Goal: Task Accomplishment & Management: Use online tool/utility

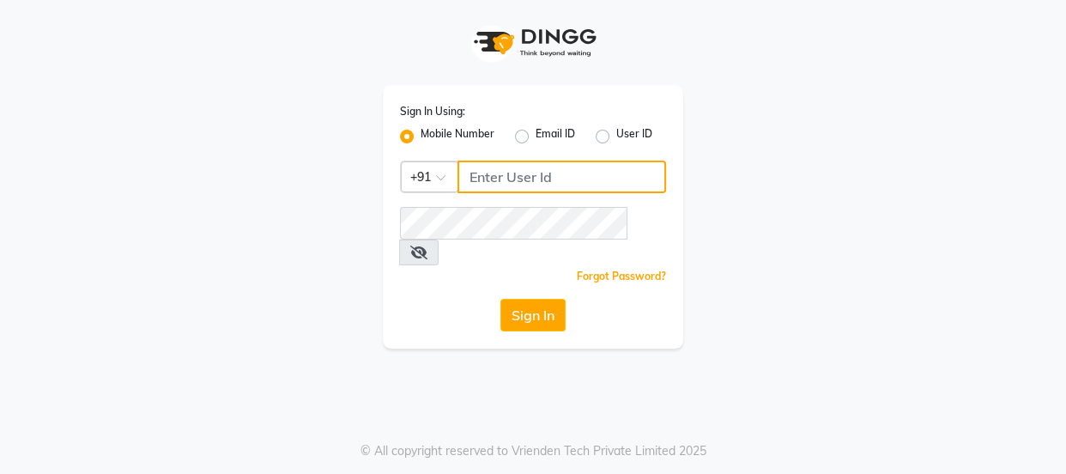
click at [488, 173] on input "Username" at bounding box center [562, 177] width 209 height 33
type input "9811734462"
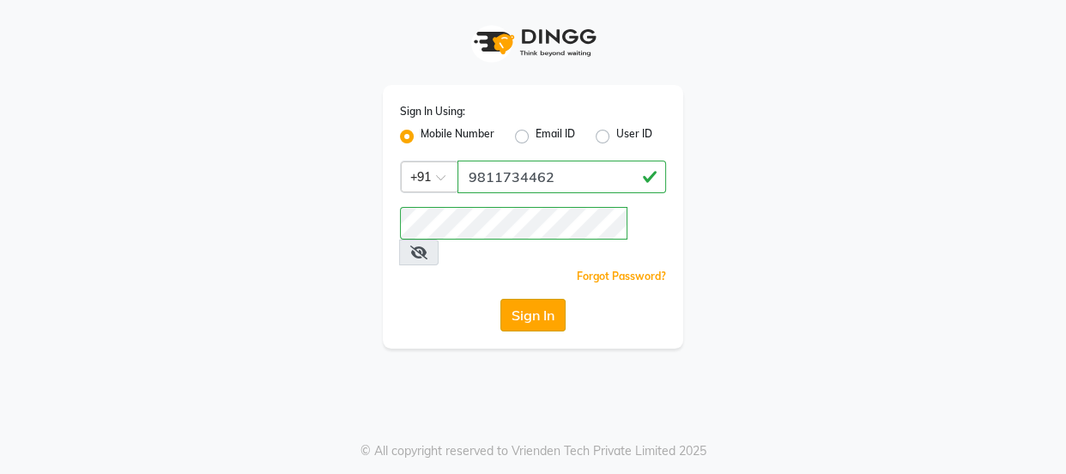
click at [548, 299] on button "Sign In" at bounding box center [532, 315] width 65 height 33
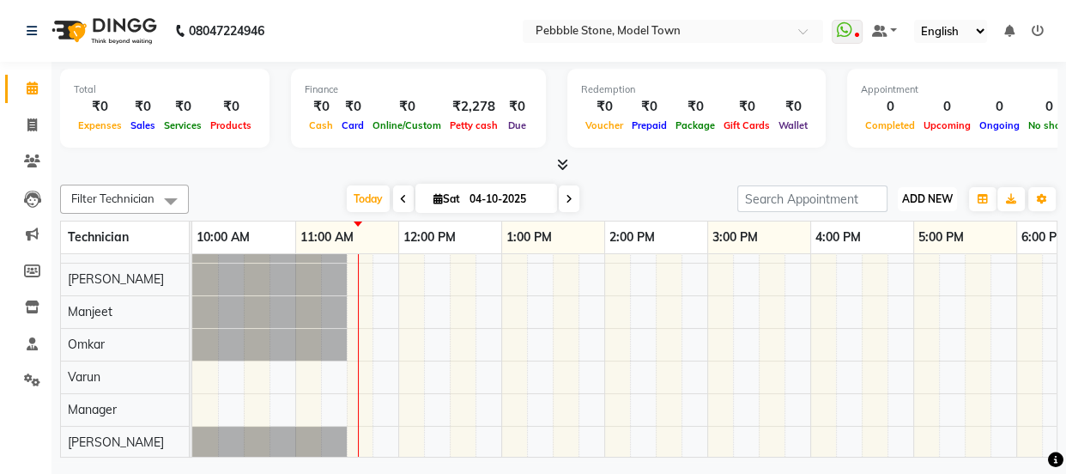
click at [934, 209] on button "ADD NEW Toggle Dropdown" at bounding box center [927, 199] width 59 height 24
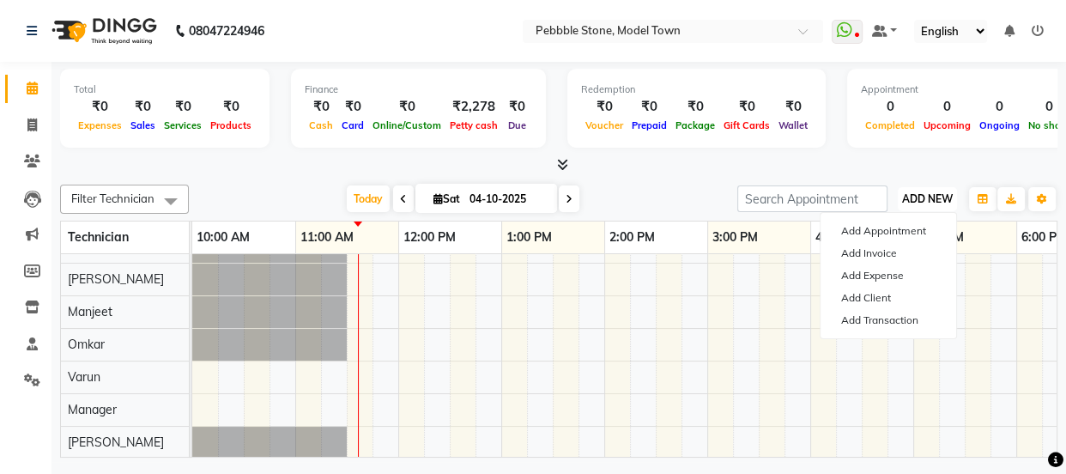
click at [931, 201] on span "ADD NEW" at bounding box center [927, 198] width 51 height 13
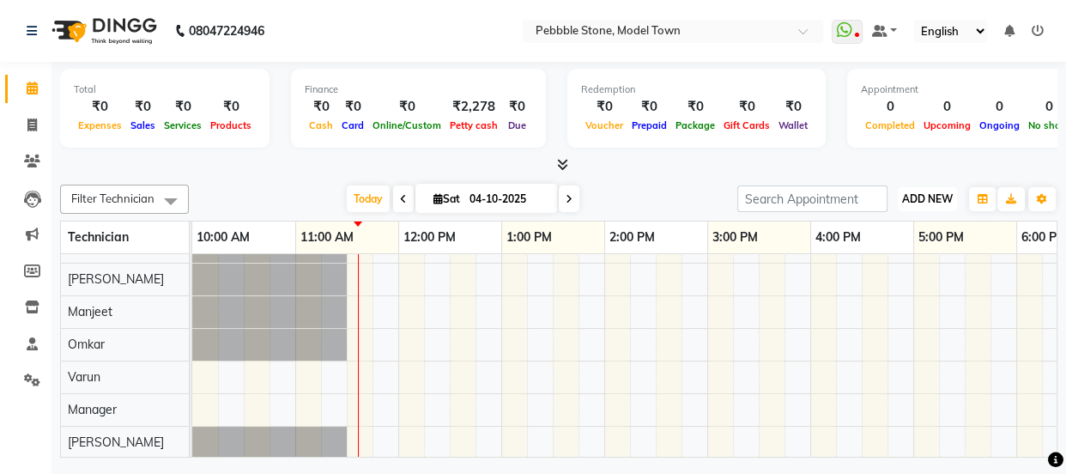
click at [936, 192] on span "ADD NEW" at bounding box center [927, 198] width 51 height 13
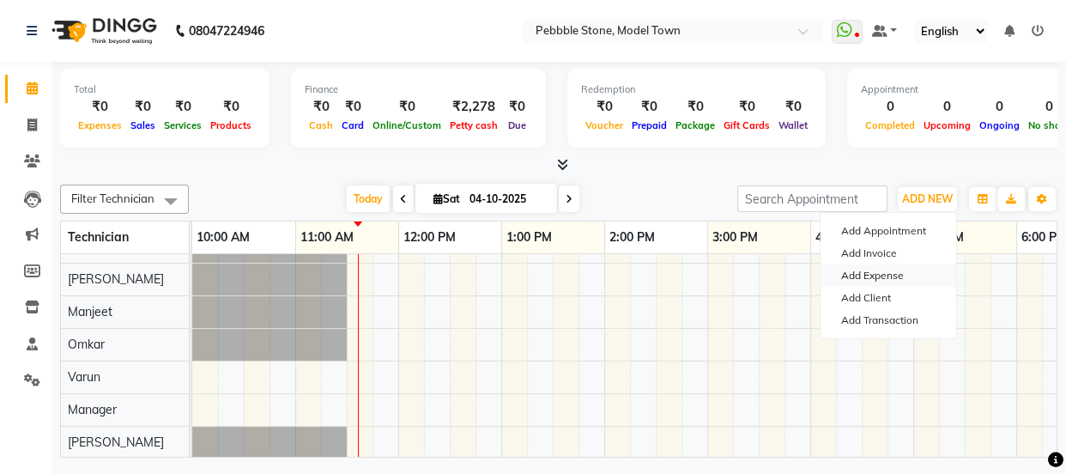
click at [894, 277] on link "Add Expense" at bounding box center [889, 275] width 136 height 22
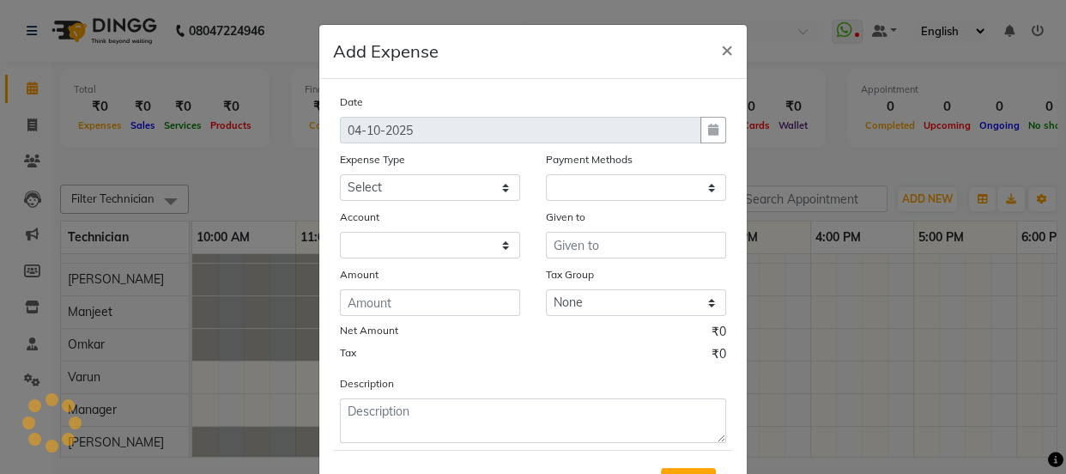
select select "1"
select select "7952"
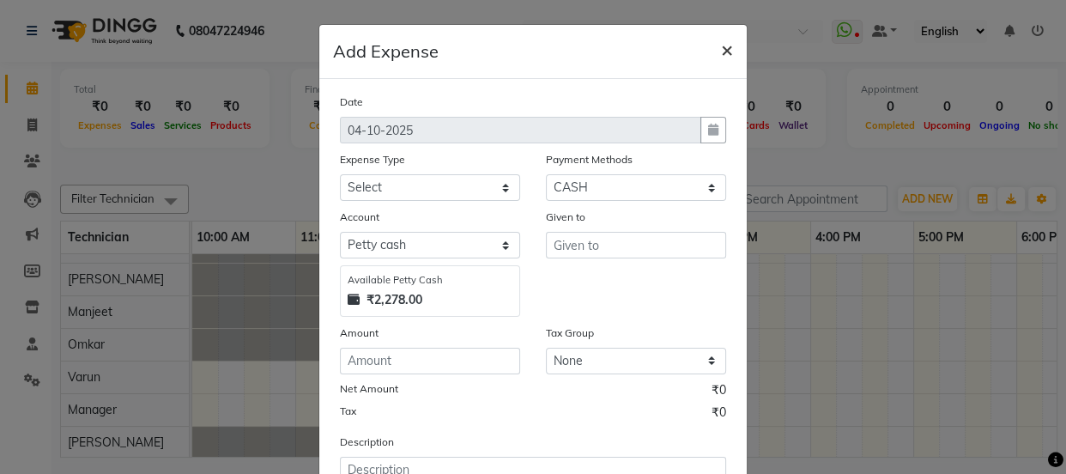
click at [721, 47] on span "×" at bounding box center [727, 49] width 12 height 26
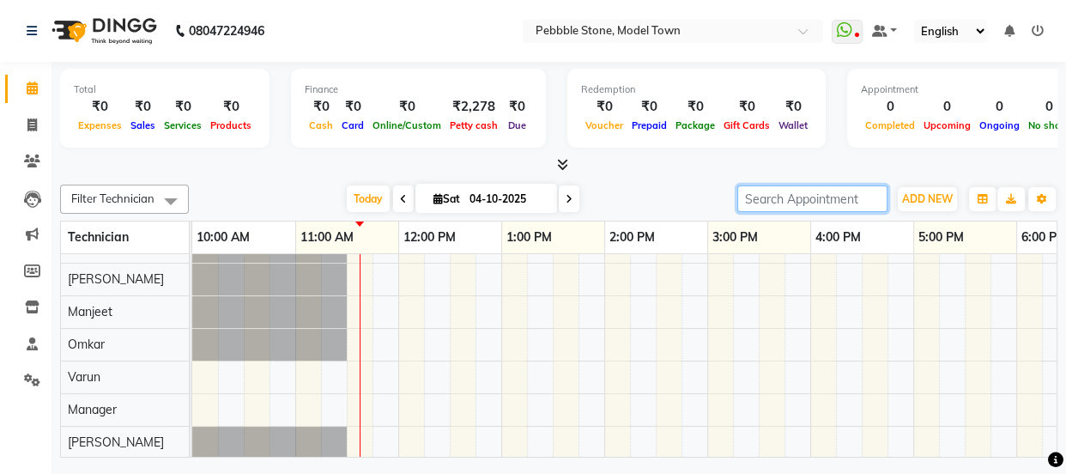
click at [799, 208] on input "search" at bounding box center [812, 198] width 150 height 27
type input "[PERSON_NAME]"
click at [869, 201] on input "[PERSON_NAME]" at bounding box center [812, 198] width 150 height 27
click at [931, 197] on span "ADD NEW" at bounding box center [927, 198] width 51 height 13
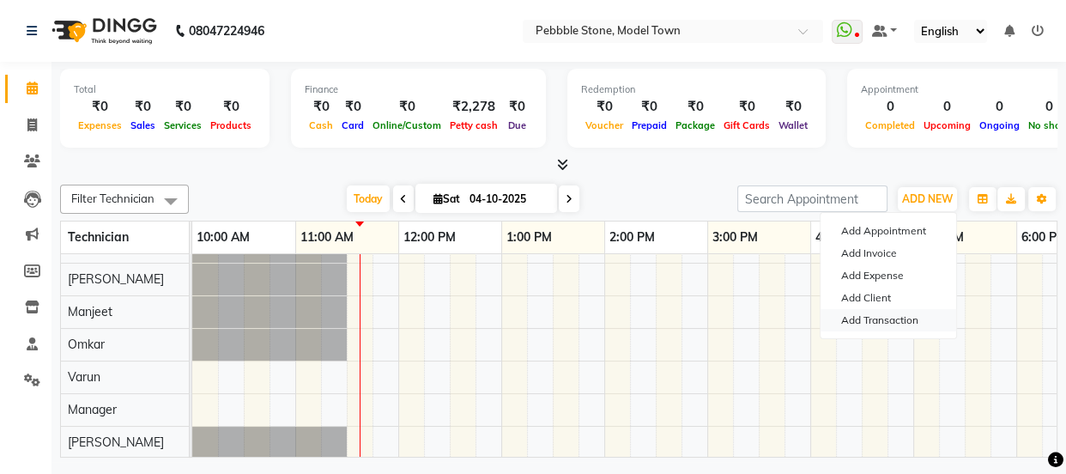
click at [903, 324] on link "Add Transaction" at bounding box center [889, 320] width 136 height 22
select select "direct"
select select
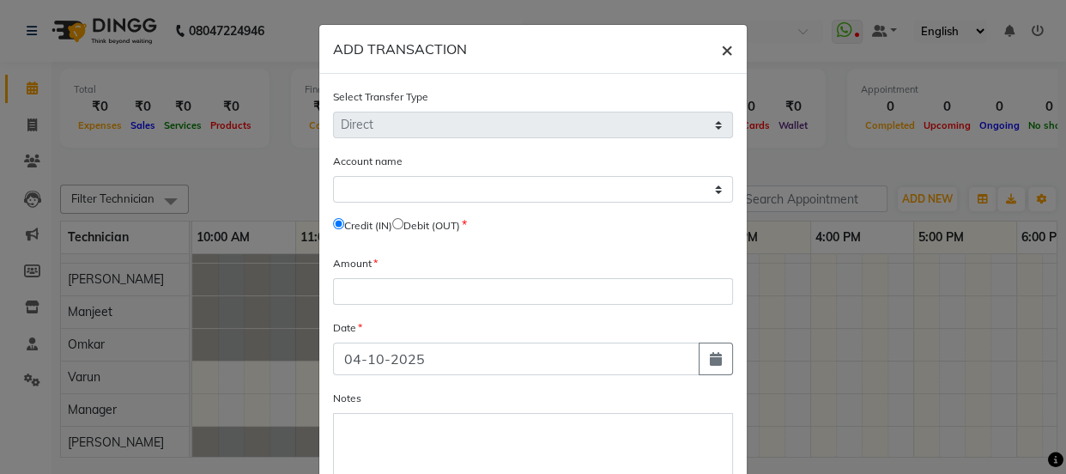
click at [721, 53] on span "×" at bounding box center [727, 49] width 12 height 26
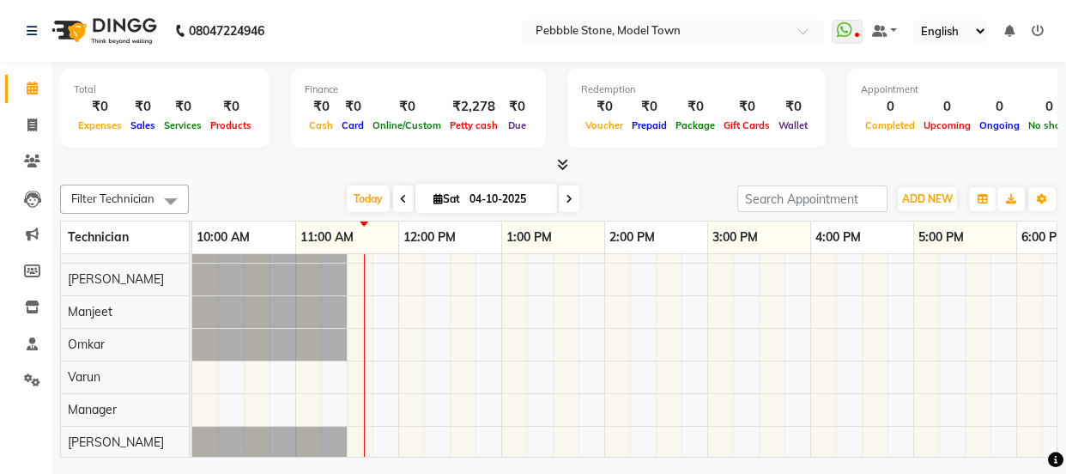
click at [566, 200] on icon at bounding box center [569, 199] width 7 height 10
type input "05-10-2025"
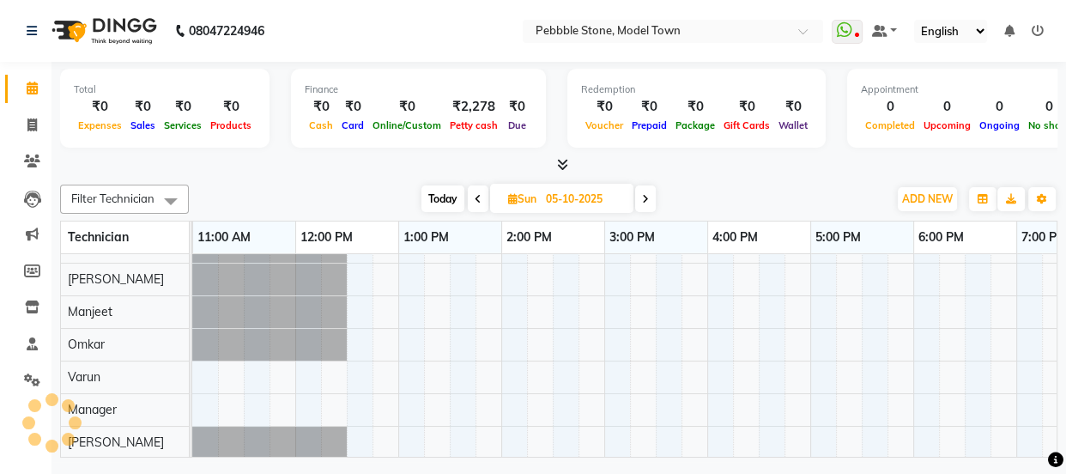
scroll to position [23, 103]
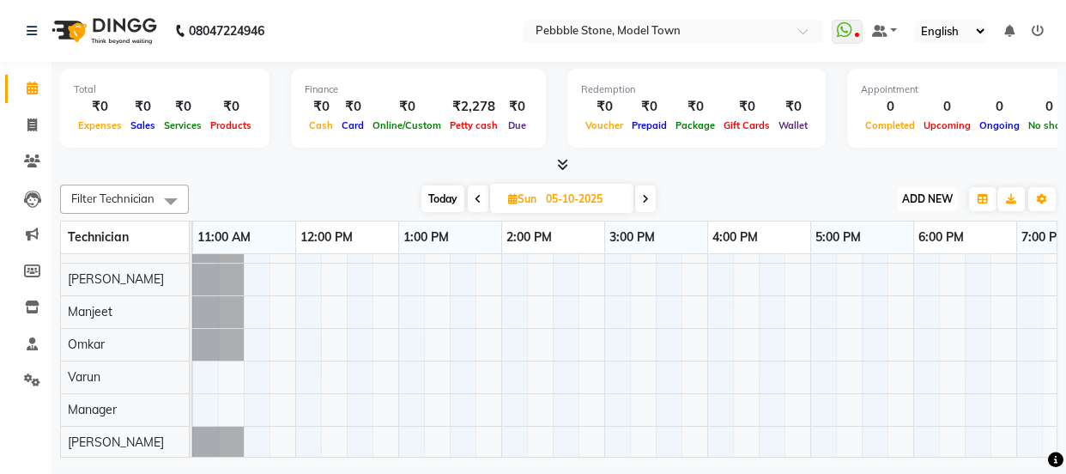
click at [925, 197] on span "ADD NEW" at bounding box center [927, 198] width 51 height 13
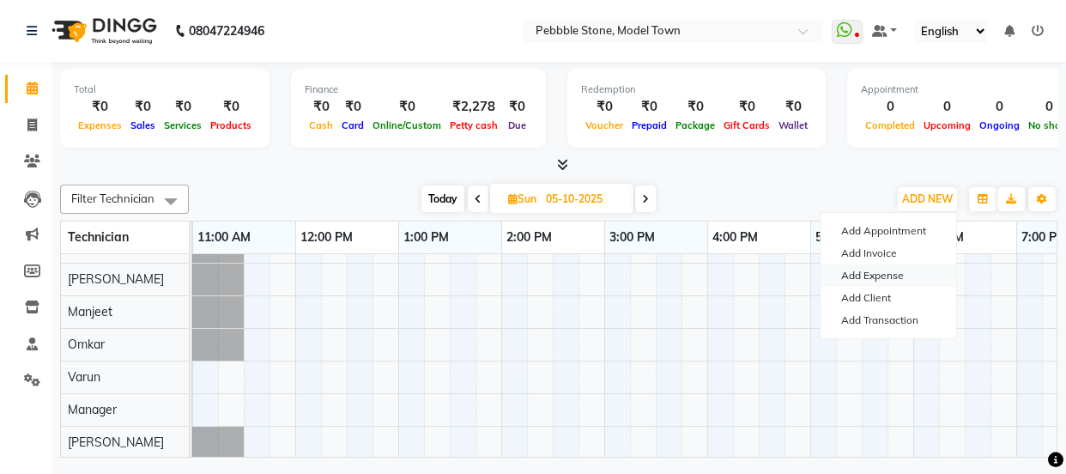
click at [879, 276] on link "Add Expense" at bounding box center [889, 275] width 136 height 22
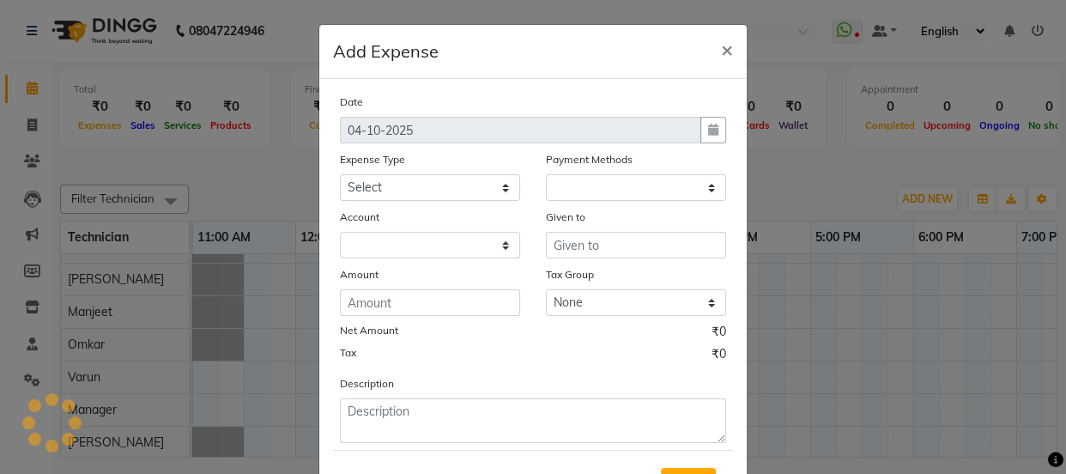
select select "1"
select select "7952"
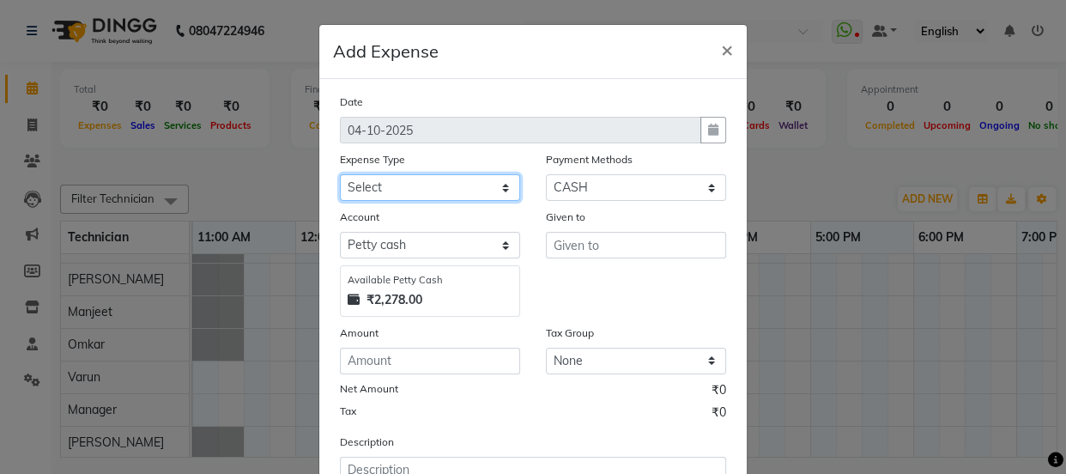
click at [355, 187] on select "Select Advance Salary Bank charges Car maintenance Cash transfer to bank Cash t…" at bounding box center [430, 187] width 180 height 27
select select "24062"
click at [340, 175] on select "Select Advance Salary Bank charges Car maintenance Cash transfer to bank Cash t…" at bounding box center [430, 187] width 180 height 27
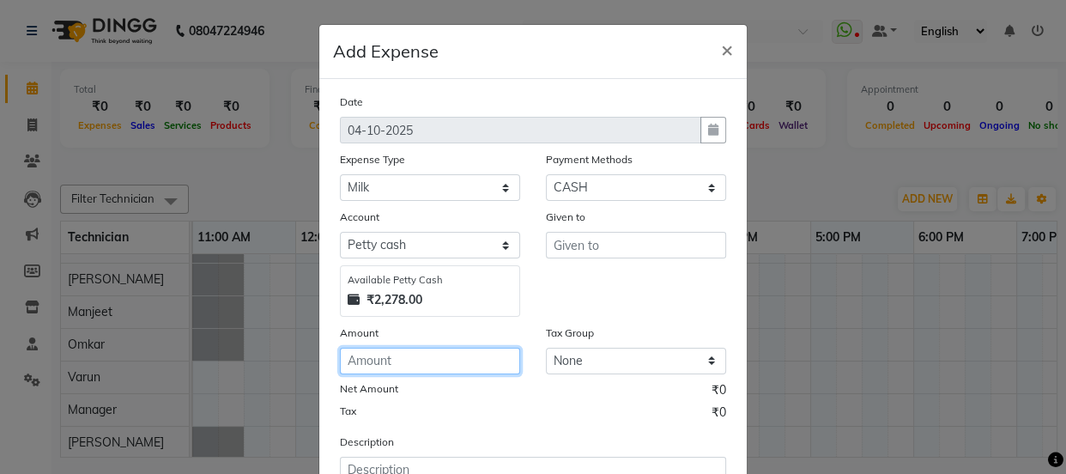
click at [349, 362] on input "number" at bounding box center [430, 361] width 180 height 27
type input "76"
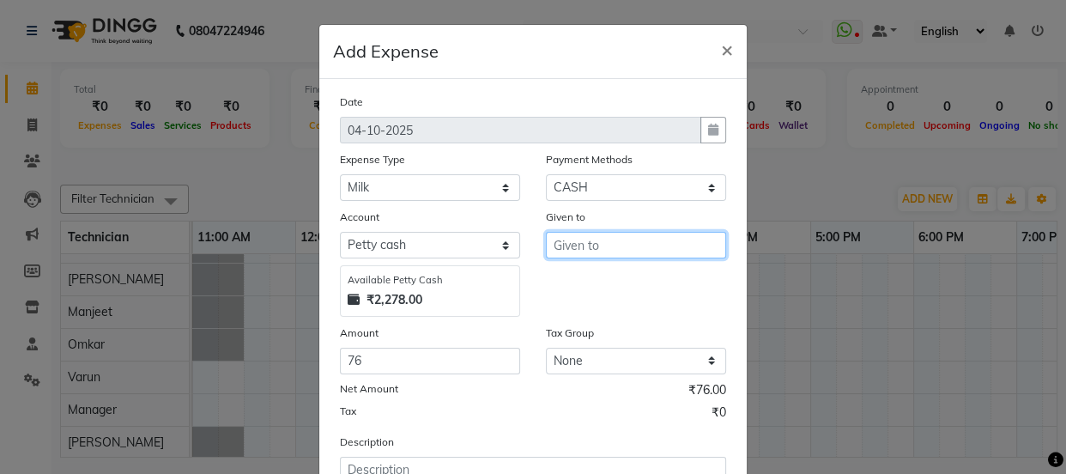
click at [578, 247] on input "text" at bounding box center [636, 245] width 180 height 27
click at [578, 246] on input "pankaj" at bounding box center [636, 245] width 180 height 27
type input "pankaj"
click at [655, 456] on div "Description" at bounding box center [533, 467] width 412 height 69
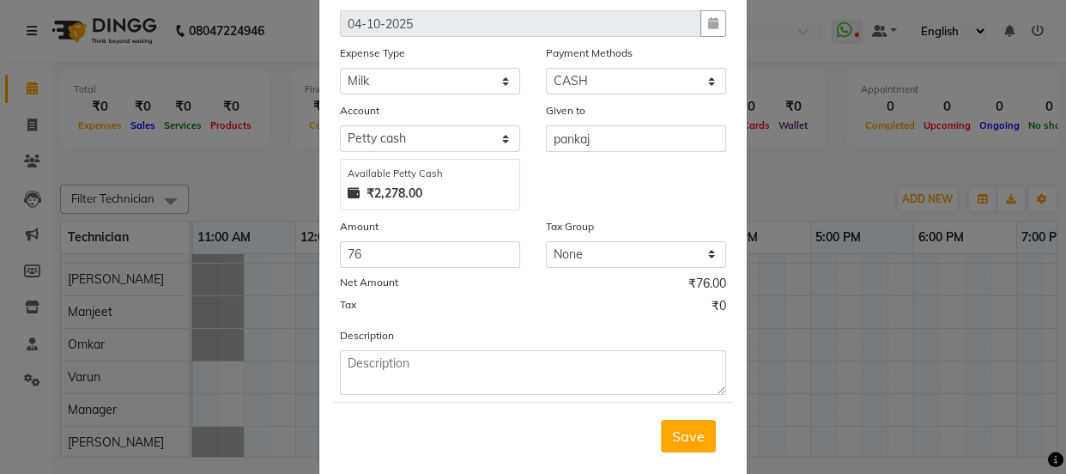
scroll to position [143, 0]
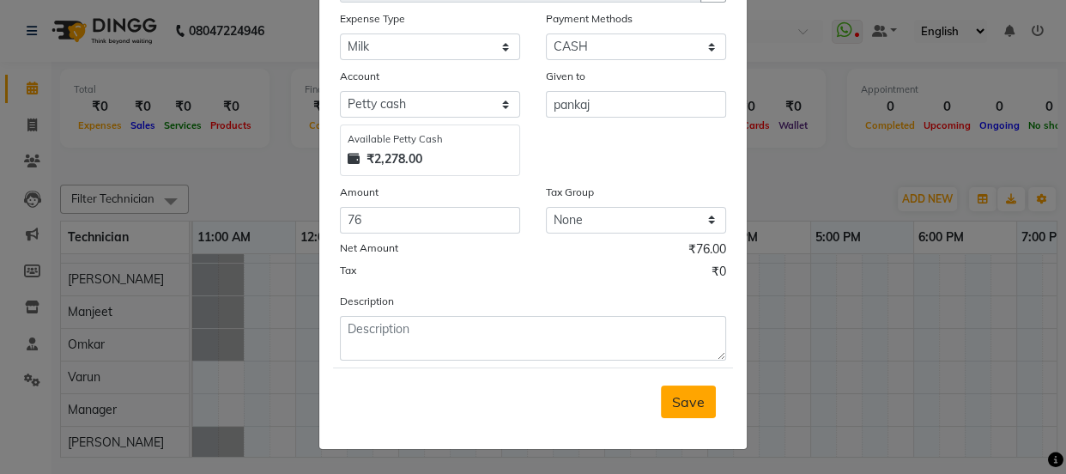
click at [676, 394] on span "Save" at bounding box center [688, 401] width 33 height 17
